Goal: Register for event/course

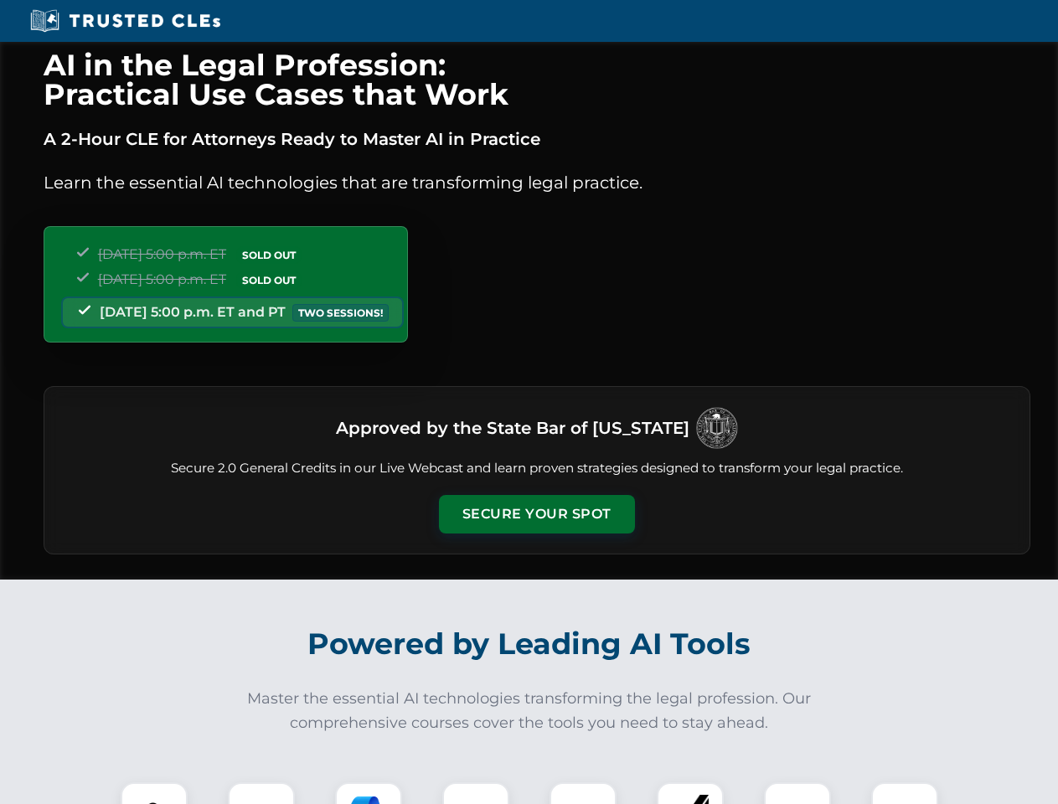
click at [536, 514] on button "Secure Your Spot" at bounding box center [537, 514] width 196 height 39
click at [154, 794] on img at bounding box center [154, 816] width 49 height 49
click at [261, 794] on div at bounding box center [261, 816] width 67 height 67
